Goal: Information Seeking & Learning: Learn about a topic

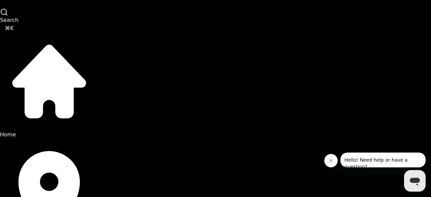
click at [58, 139] on link "Venues" at bounding box center [49, 191] width 98 height 105
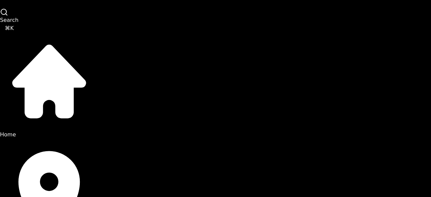
click at [51, 56] on link "Home" at bounding box center [49, 84] width 98 height 105
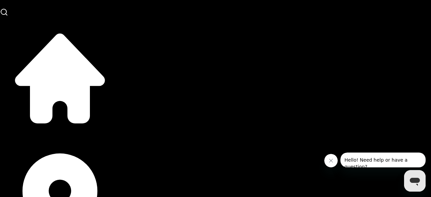
scroll to position [71, 0]
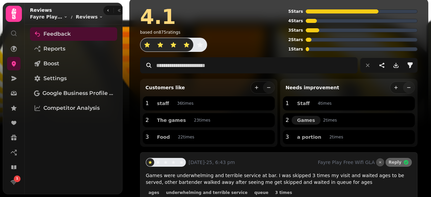
scroll to position [5, 0]
click at [407, 66] on icon "filter" at bounding box center [410, 65] width 7 height 7
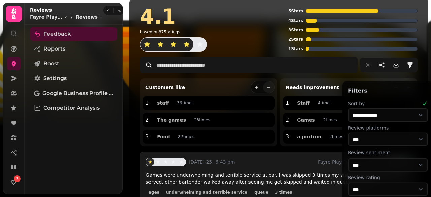
click at [392, 115] on select "**********" at bounding box center [388, 114] width 80 height 13
click at [289, 160] on p "[DATE]-25, 6:43 pm" at bounding box center [252, 162] width 127 height 7
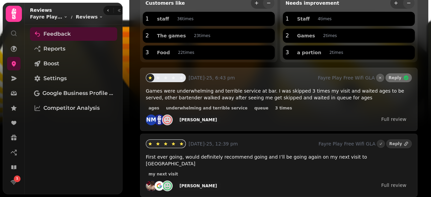
scroll to position [0, 0]
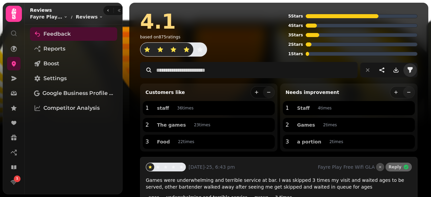
click at [408, 67] on icon "filter" at bounding box center [410, 70] width 7 height 7
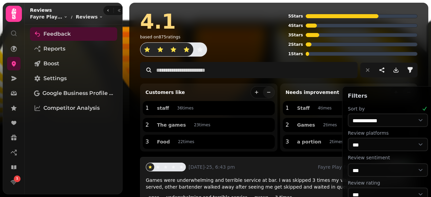
click at [295, 168] on p "[DATE]-25, 6:43 pm" at bounding box center [252, 167] width 127 height 7
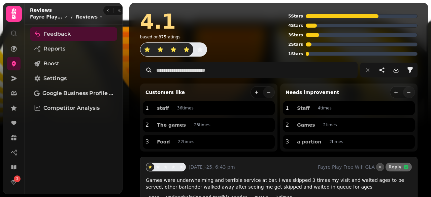
click at [223, 95] on div "Customers like" at bounding box center [209, 92] width 132 height 12
click at [407, 69] on icon "filter" at bounding box center [410, 70] width 7 height 7
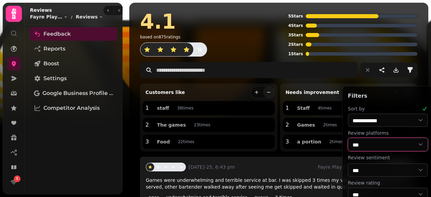
click at [364, 140] on select "**********" at bounding box center [388, 144] width 80 height 13
click at [367, 147] on select "**********" at bounding box center [388, 144] width 80 height 13
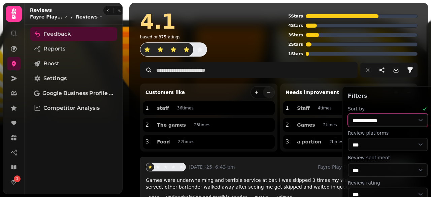
click at [414, 118] on select "**********" at bounding box center [388, 120] width 80 height 13
click at [372, 92] on p "Filters" at bounding box center [388, 96] width 80 height 8
click at [13, 102] on link at bounding box center [13, 107] width 13 height 13
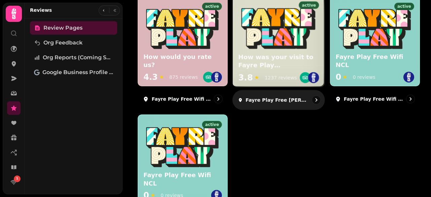
scroll to position [105, 0]
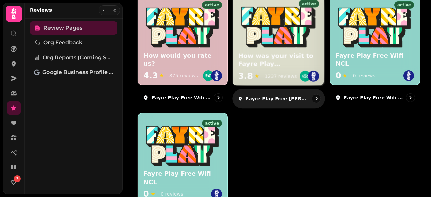
click at [272, 61] on h3 "How was your visit to Fayre Play [GEOGRAPHIC_DATA]?" at bounding box center [279, 60] width 81 height 17
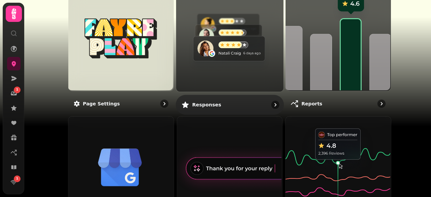
click at [244, 53] on img at bounding box center [228, 36] width 107 height 107
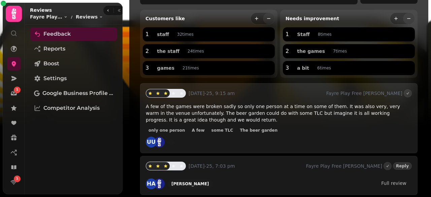
scroll to position [74, 0]
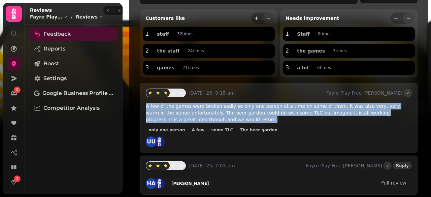
drag, startPoint x: 196, startPoint y: 119, endPoint x: 145, endPoint y: 104, distance: 52.9
click at [145, 104] on div "18th Aug-25, 9:15 am Fayre Play Free Wifi EDI A few of the games were broken sa…" at bounding box center [279, 118] width 278 height 70
copy span "A few of the games were broken sadly so only one person at a time on some of th…"
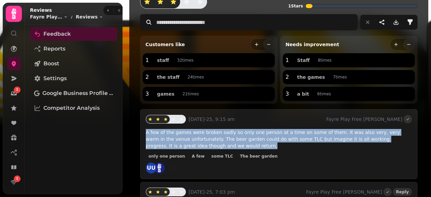
scroll to position [46, 0]
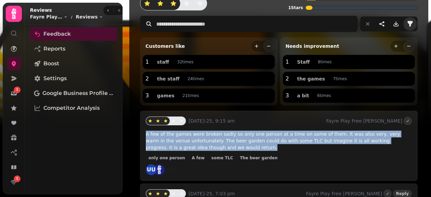
click at [408, 22] on icon "filter" at bounding box center [410, 24] width 5 height 6
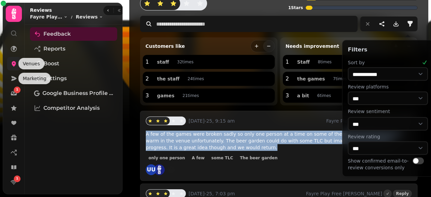
click at [16, 61] on icon at bounding box center [13, 63] width 7 height 7
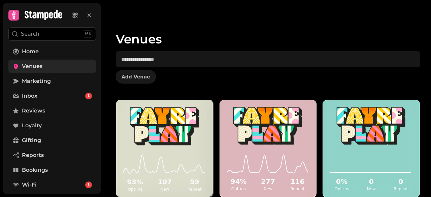
scroll to position [37, 0]
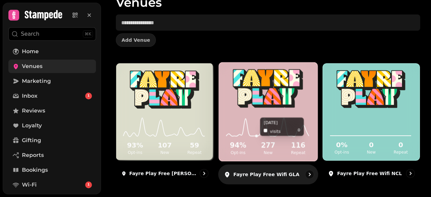
click at [255, 131] on icon at bounding box center [267, 127] width 86 height 22
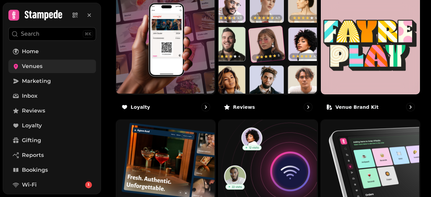
scroll to position [374, 0]
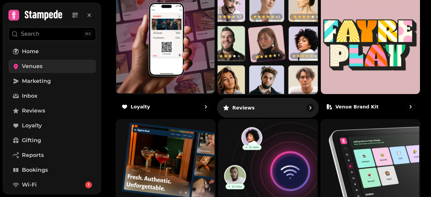
click at [248, 79] on img at bounding box center [267, 43] width 101 height 101
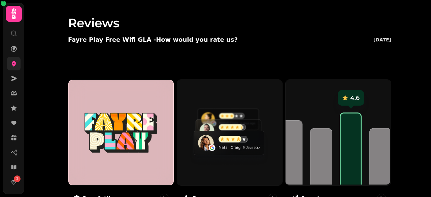
scroll to position [32, 0]
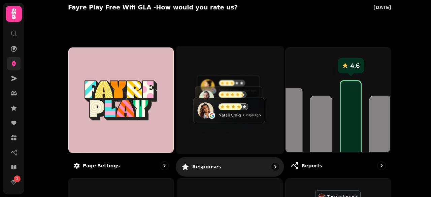
click at [238, 97] on img at bounding box center [228, 98] width 107 height 107
